Goal: Information Seeking & Learning: Learn about a topic

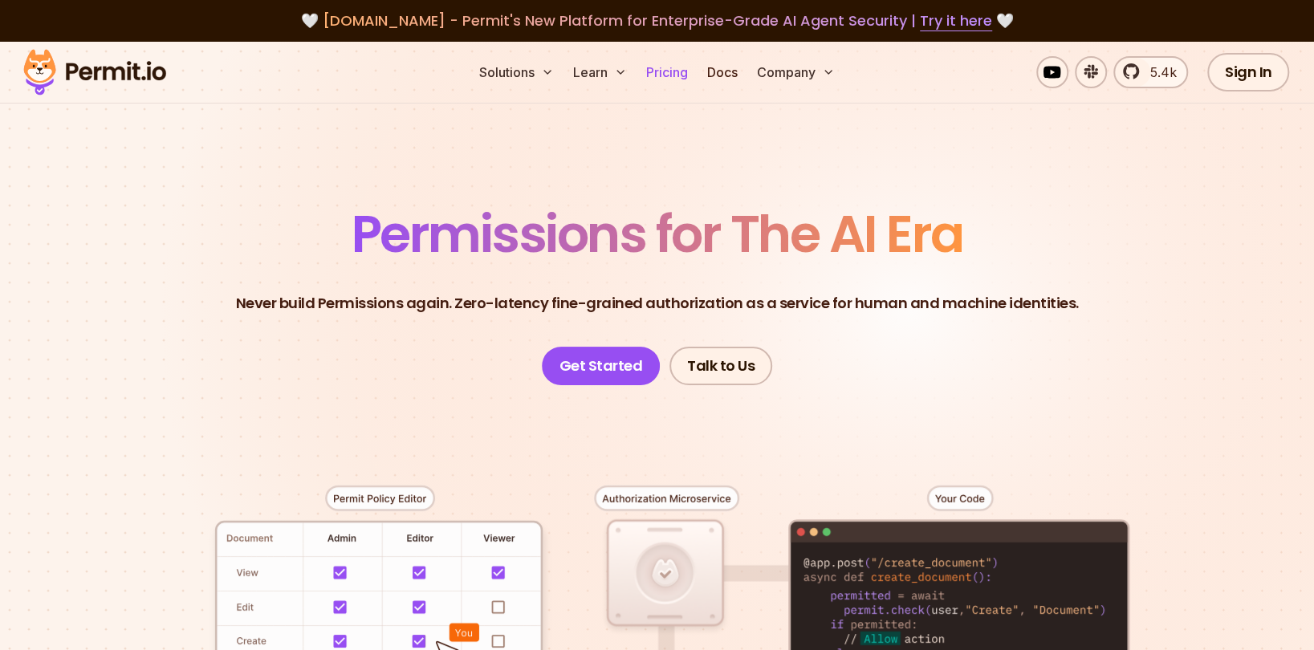
click at [661, 69] on link "Pricing" at bounding box center [667, 72] width 55 height 32
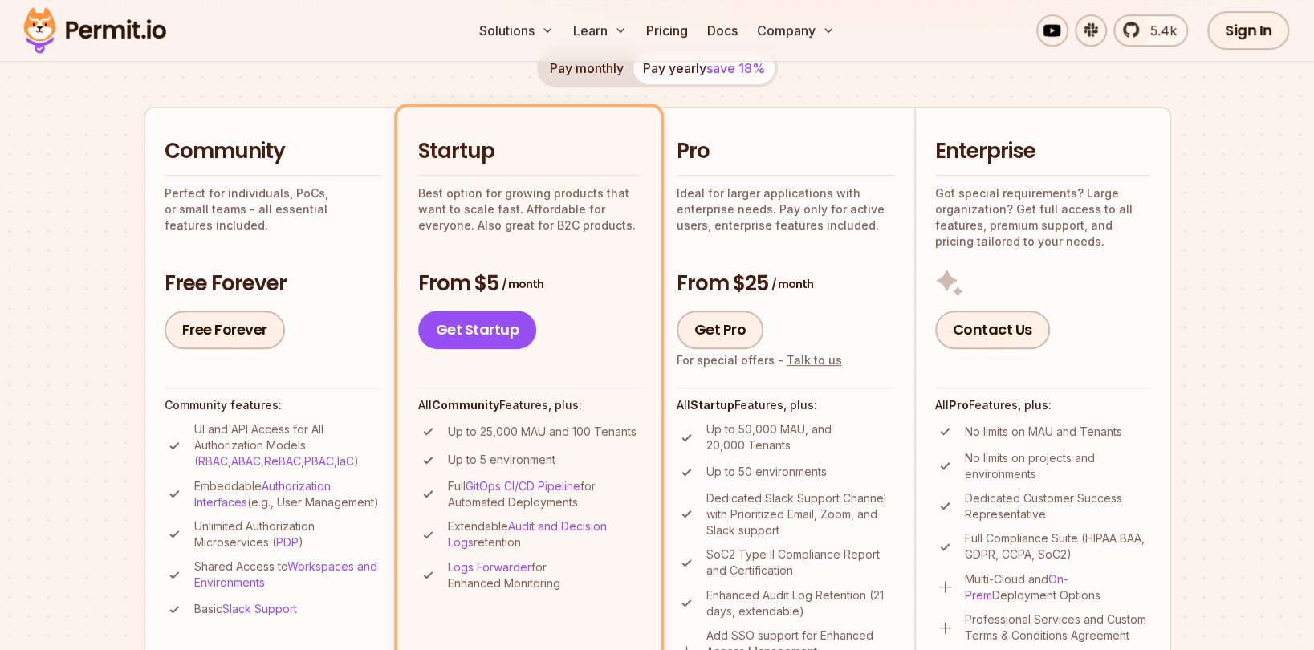
scroll to position [482, 0]
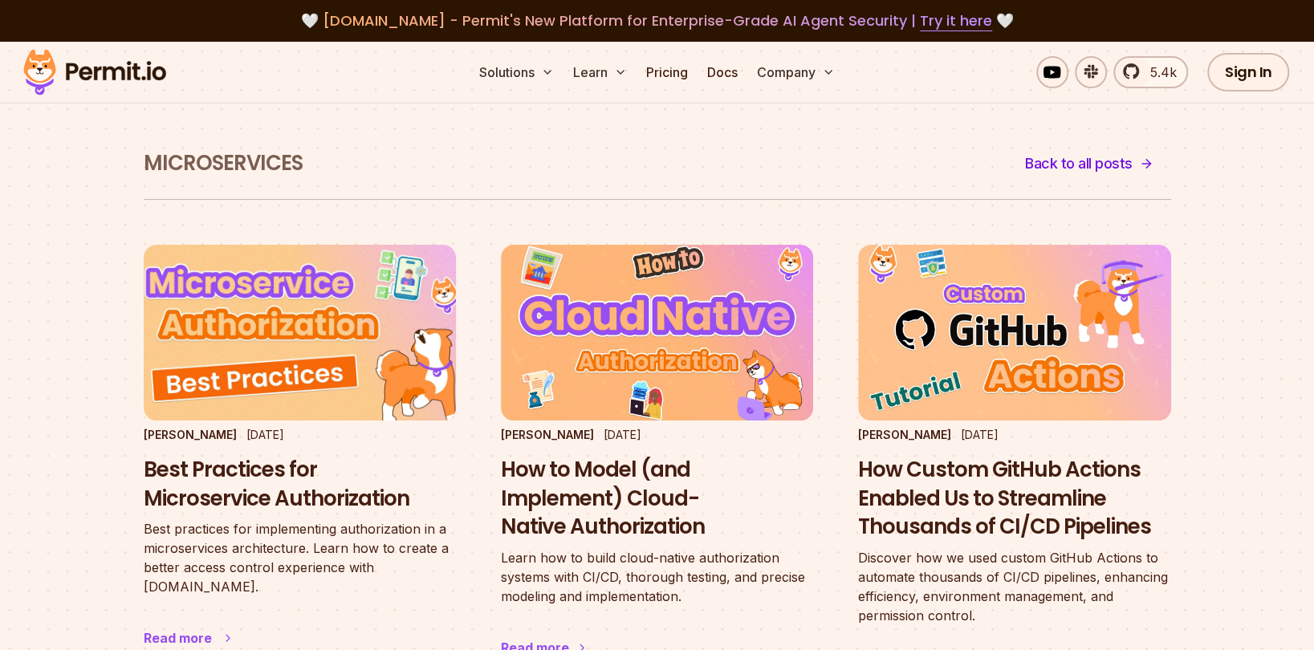
scroll to position [161, 0]
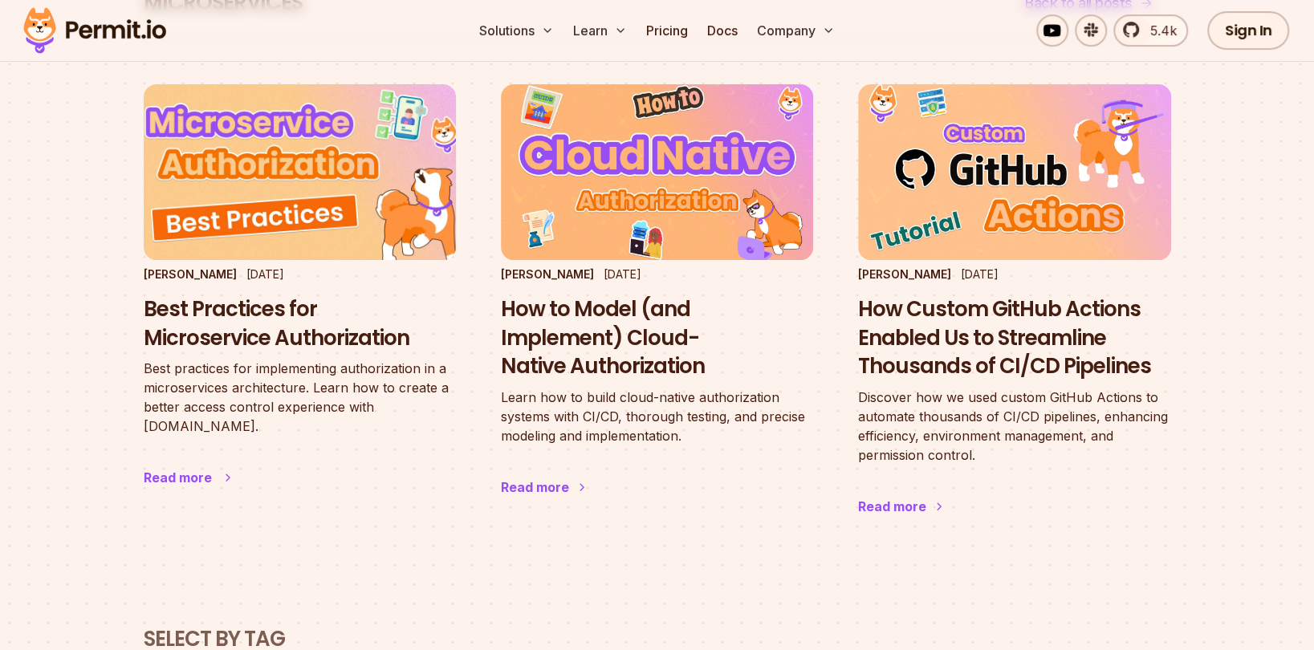
click at [270, 316] on h3 "Best Practices for Microservice Authorization" at bounding box center [300, 324] width 312 height 58
